Goal: Task Accomplishment & Management: Manage account settings

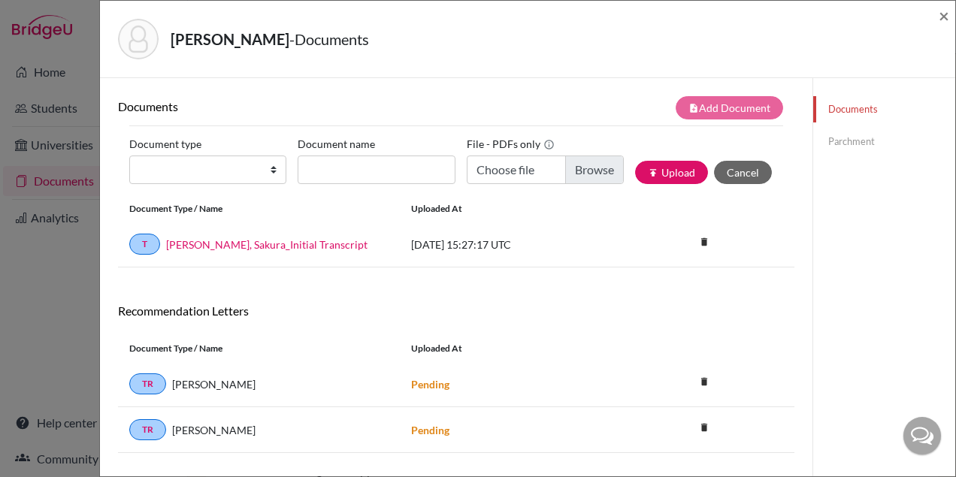
click at [60, 49] on div "[PERSON_NAME] - Documents × Documents note_add Add Document Document type Chang…" at bounding box center [478, 238] width 956 height 477
click at [52, 74] on div "[PERSON_NAME] - Documents × Documents note_add Add Document Document type Chang…" at bounding box center [478, 238] width 956 height 477
click at [940, 19] on span "×" at bounding box center [944, 16] width 11 height 22
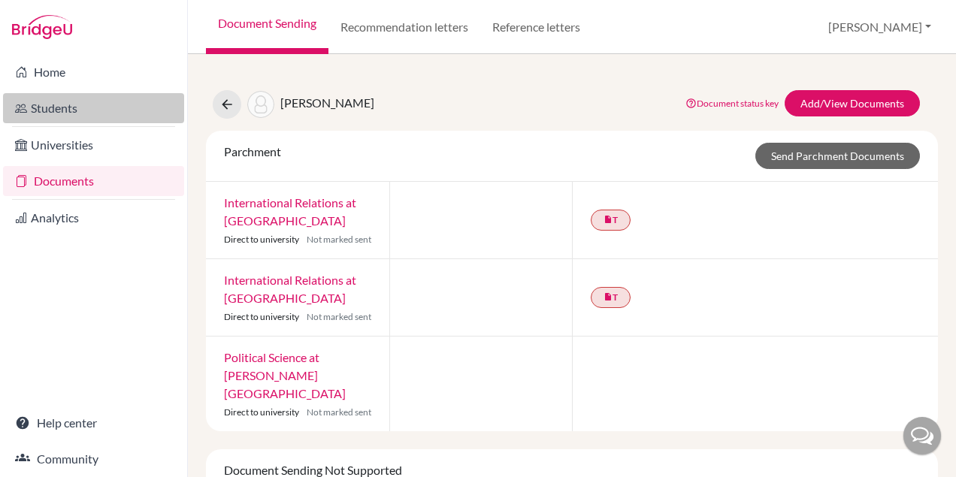
click at [41, 102] on link "Students" at bounding box center [93, 108] width 181 height 30
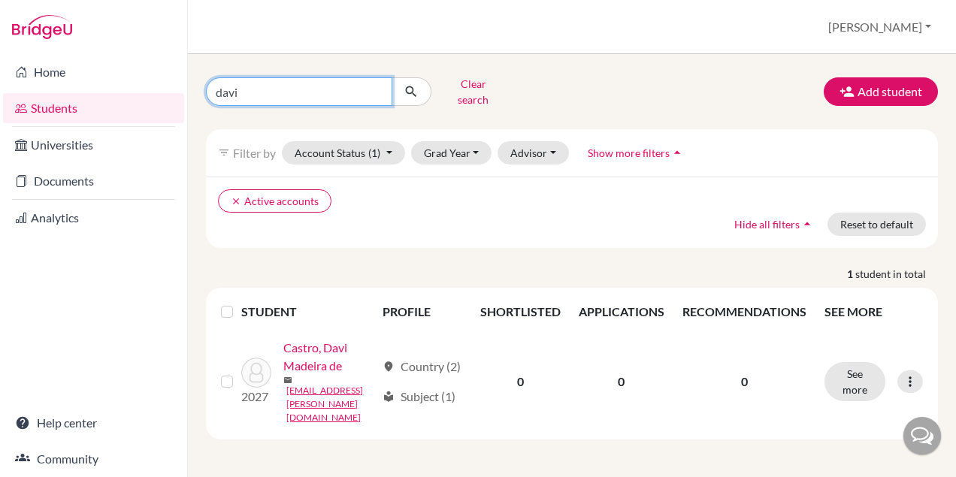
click at [271, 93] on input "davi" at bounding box center [299, 91] width 186 height 29
type input "d"
type input "rafa"
click button "submit" at bounding box center [412, 91] width 40 height 29
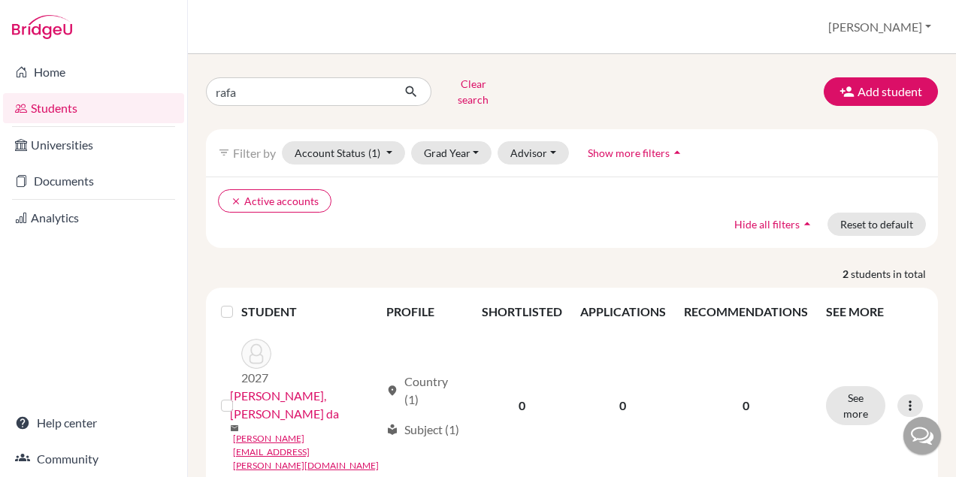
scroll to position [59, 0]
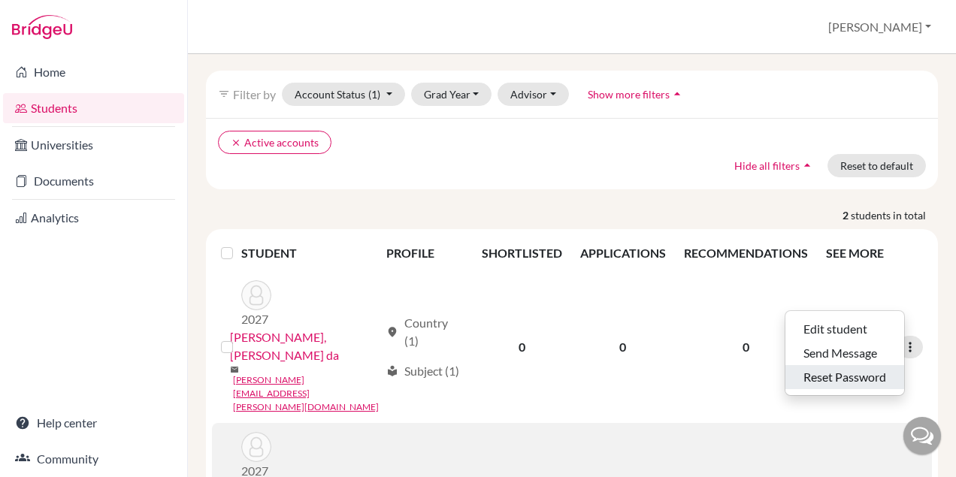
click at [864, 370] on button "Reset Password" at bounding box center [844, 377] width 119 height 24
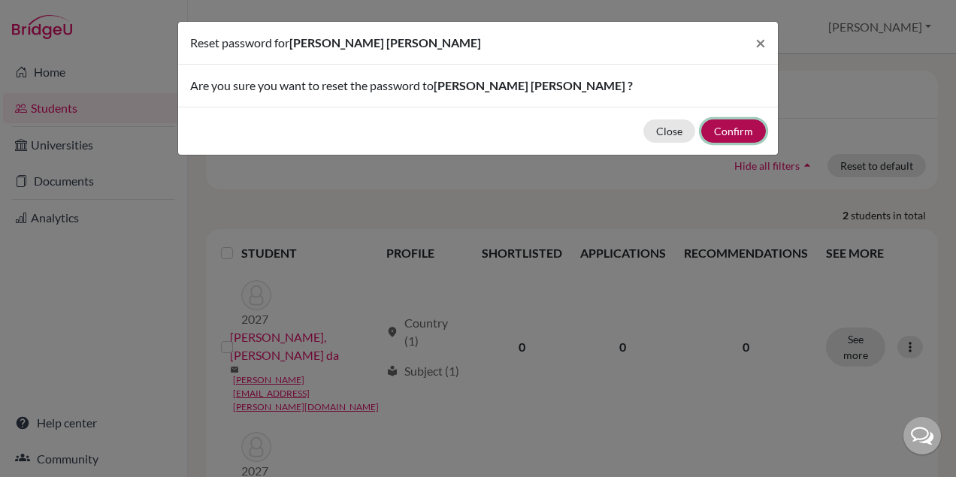
click at [730, 125] on button "Confirm" at bounding box center [733, 131] width 65 height 23
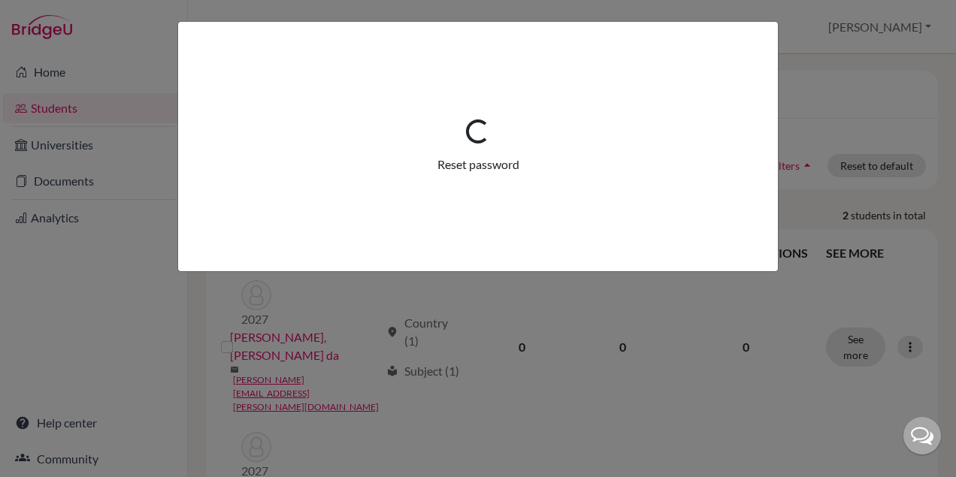
scroll to position [112, 0]
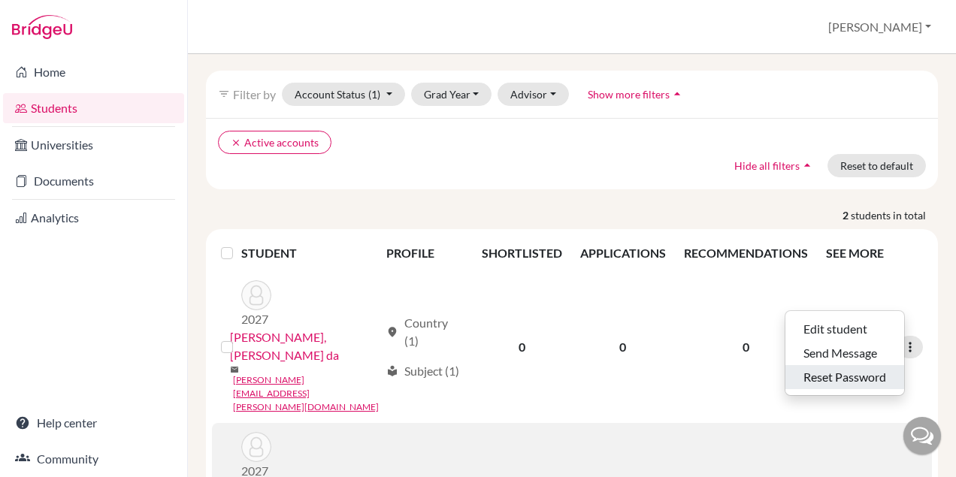
click at [852, 369] on button "Reset Password" at bounding box center [844, 377] width 119 height 24
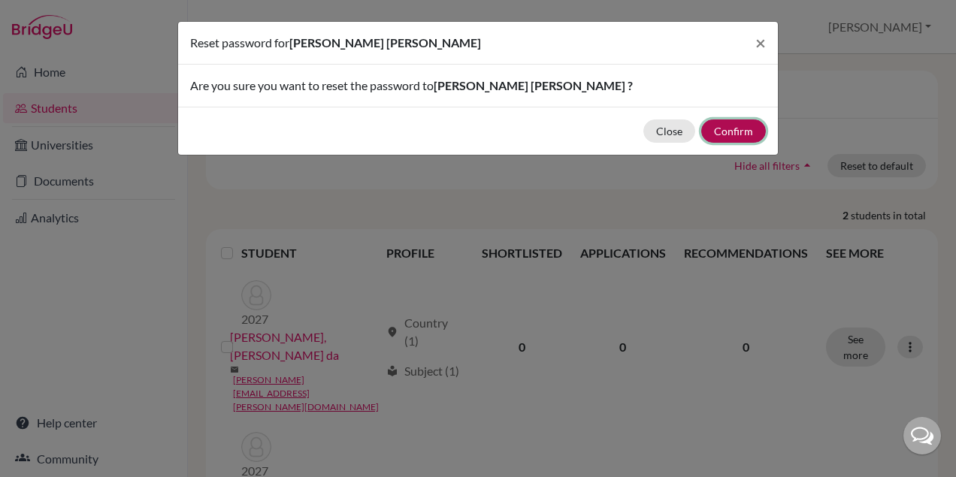
click at [745, 133] on button "Confirm" at bounding box center [733, 131] width 65 height 23
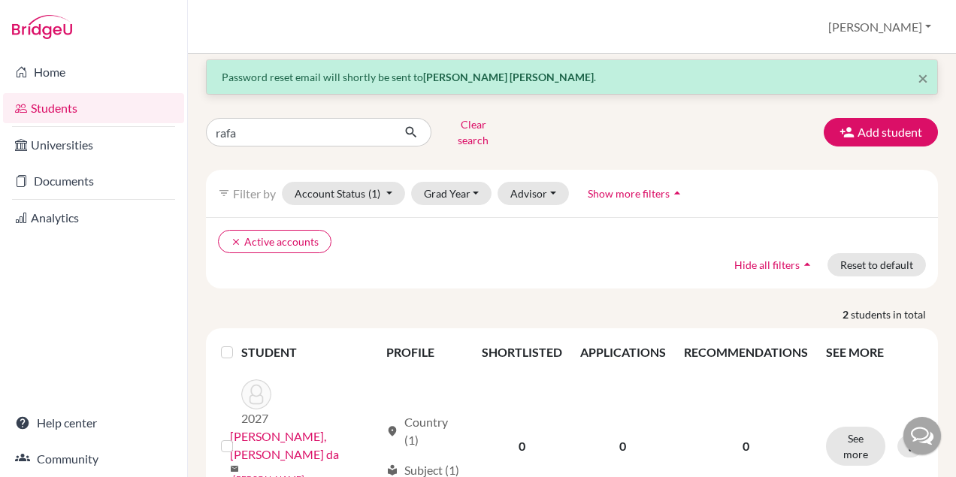
scroll to position [0, 0]
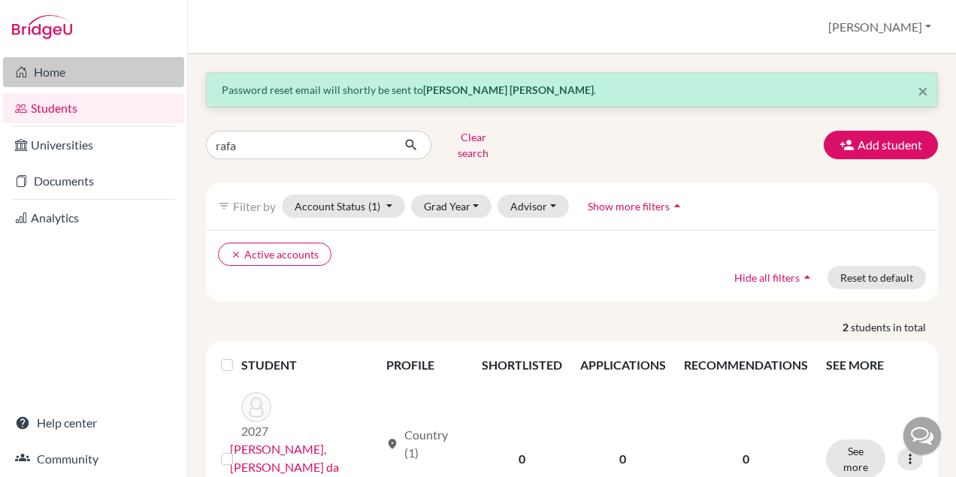
click at [65, 71] on link "Home" at bounding box center [93, 72] width 181 height 30
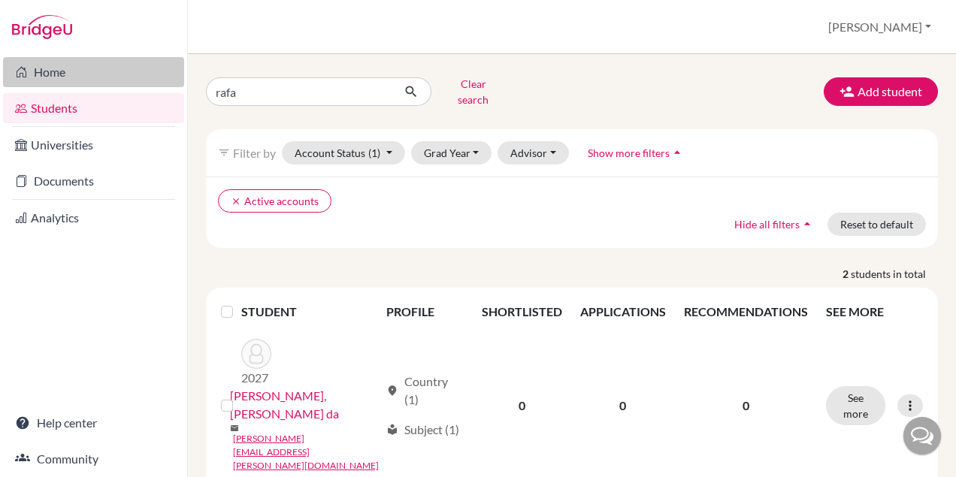
click at [77, 72] on link "Home" at bounding box center [93, 72] width 181 height 30
